Goal: Information Seeking & Learning: Learn about a topic

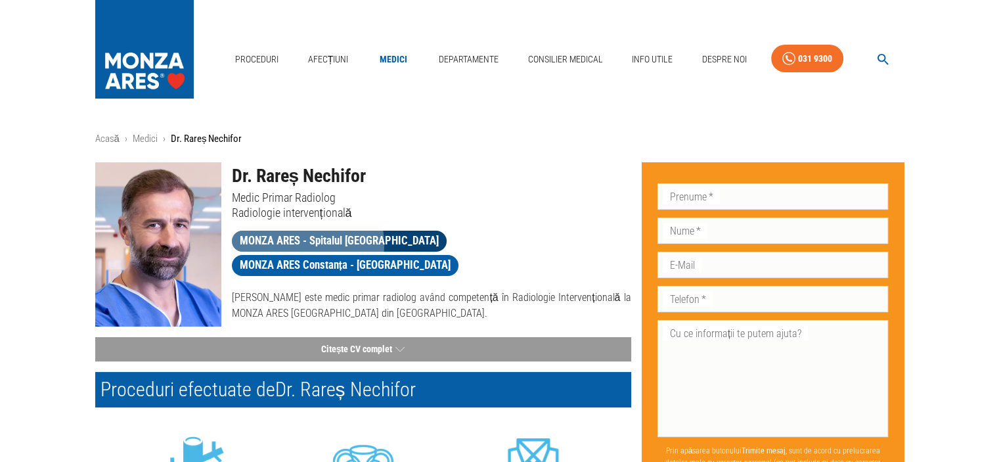
click at [300, 244] on span "MONZA ARES - Spitalul Monza" at bounding box center [339, 241] width 215 height 16
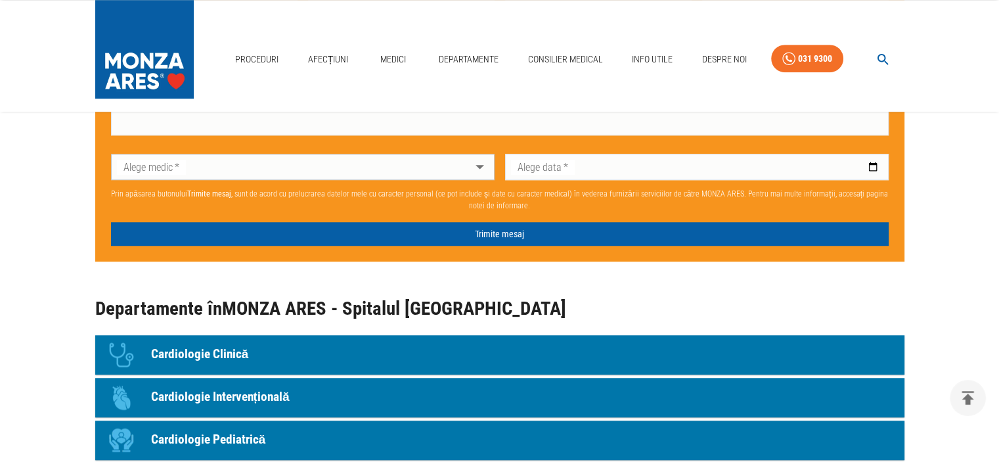
scroll to position [1182, 0]
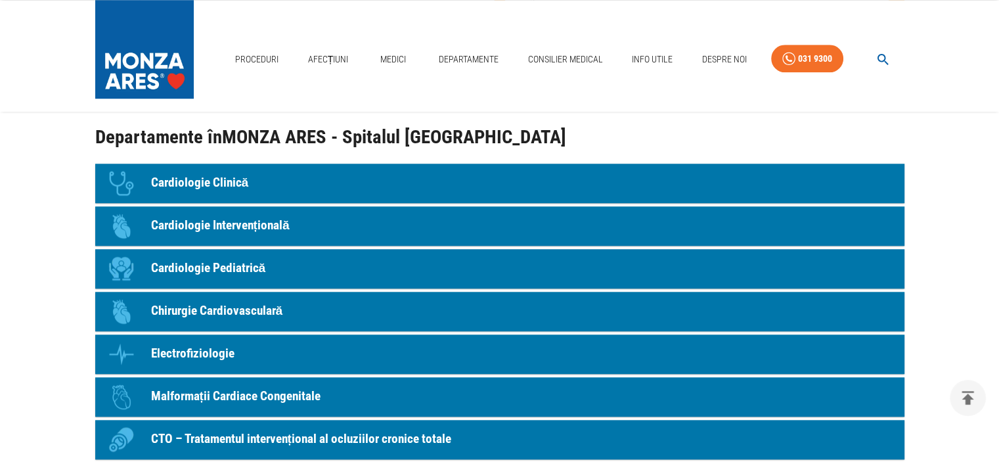
click at [247, 224] on p "Cardiologie Intervențională" at bounding box center [220, 225] width 139 height 19
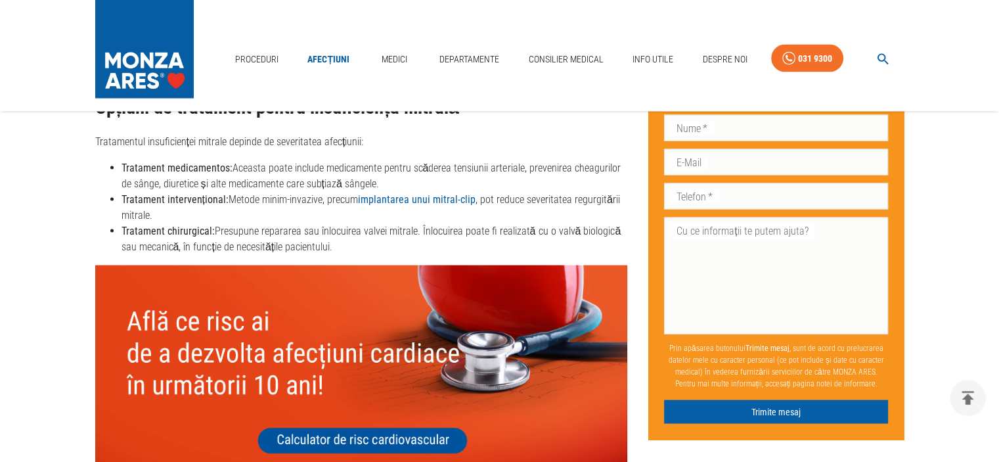
scroll to position [2365, 0]
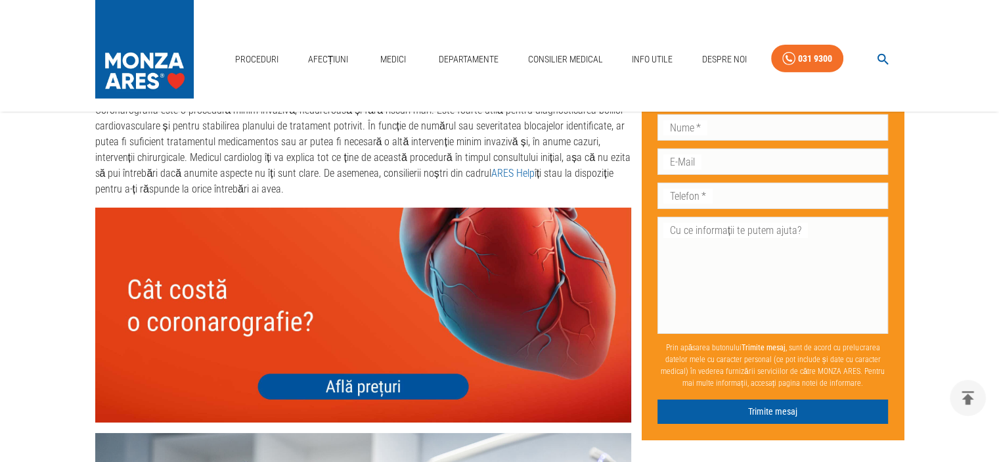
scroll to position [4533, 0]
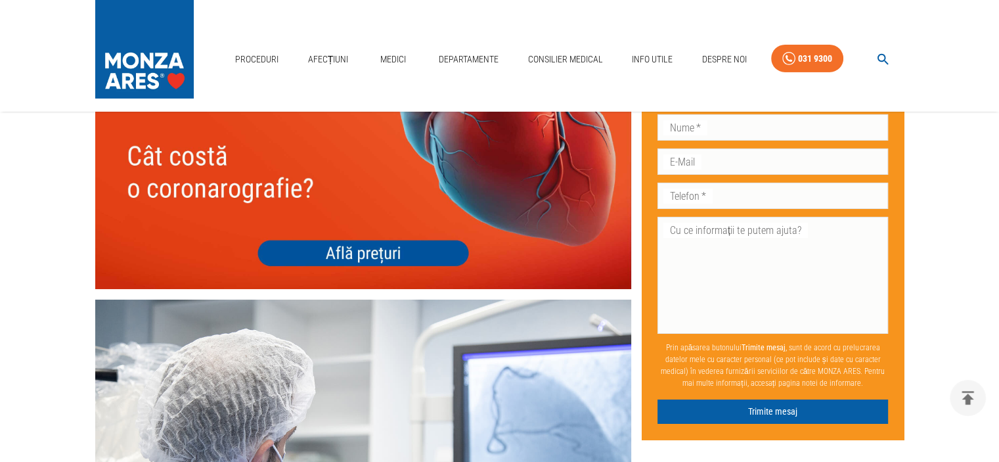
click at [360, 233] on img at bounding box center [363, 181] width 536 height 214
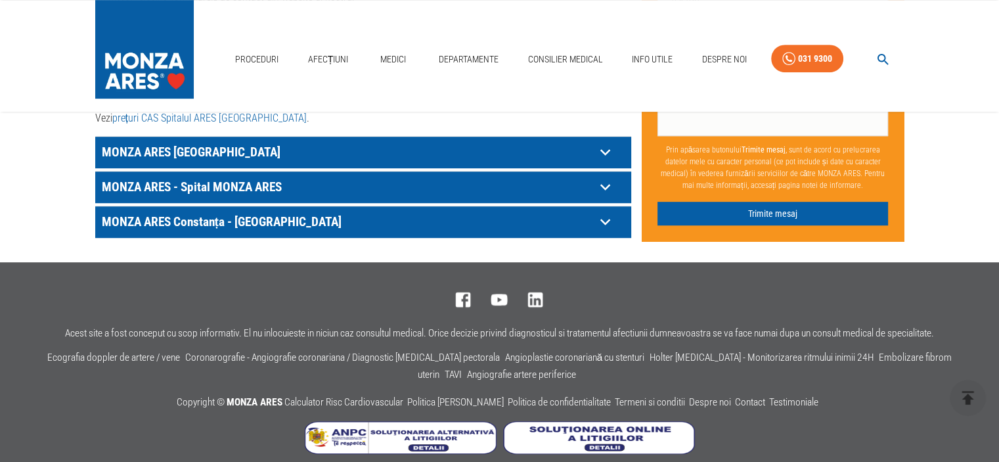
scroll to position [671, 0]
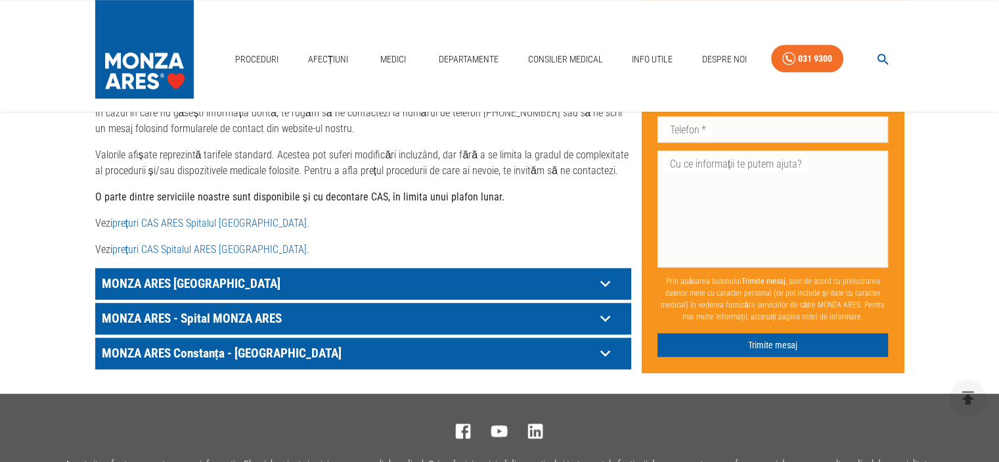
click at [606, 273] on icon at bounding box center [605, 283] width 20 height 20
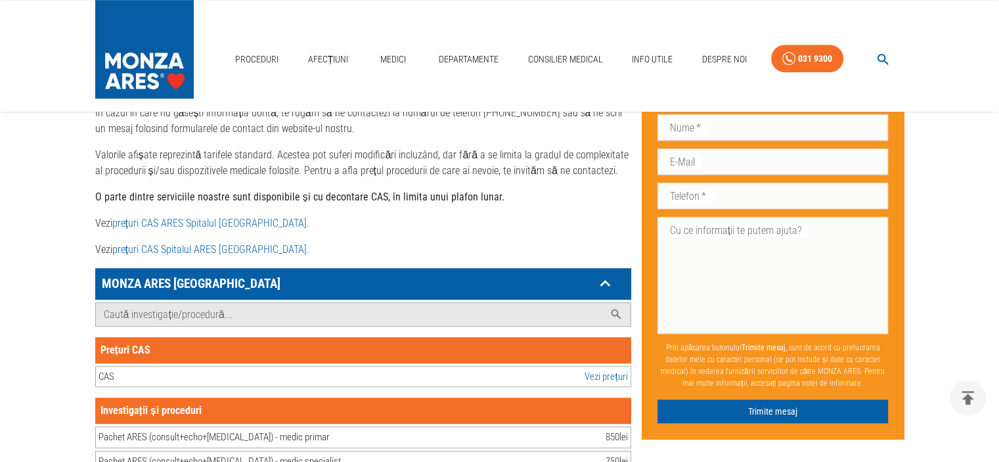
click at [602, 369] on link "Vezi prețuri" at bounding box center [606, 376] width 43 height 15
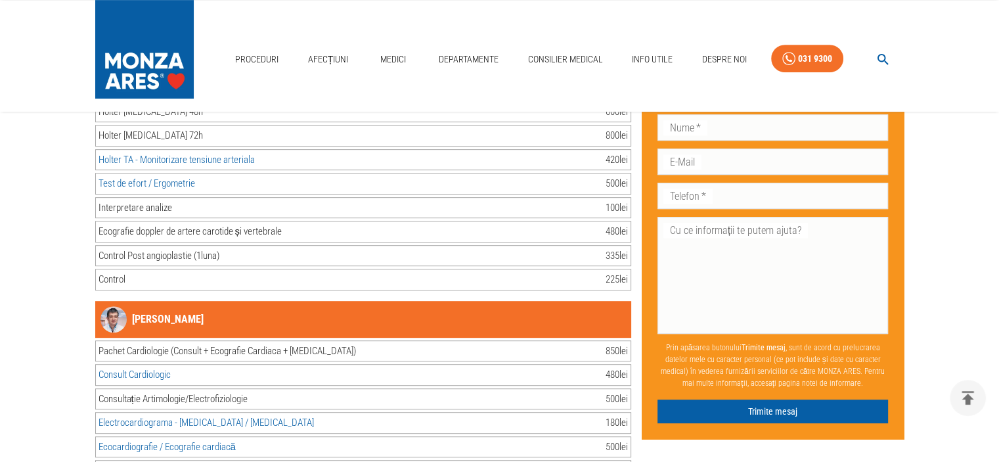
scroll to position [10722, 0]
